Goal: Book appointment/travel/reservation

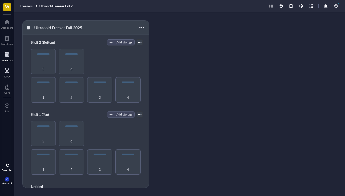
click at [6, 68] on div at bounding box center [7, 71] width 6 height 8
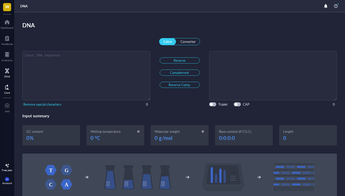
click at [10, 90] on div at bounding box center [7, 87] width 6 height 8
